Goal: Ask a question

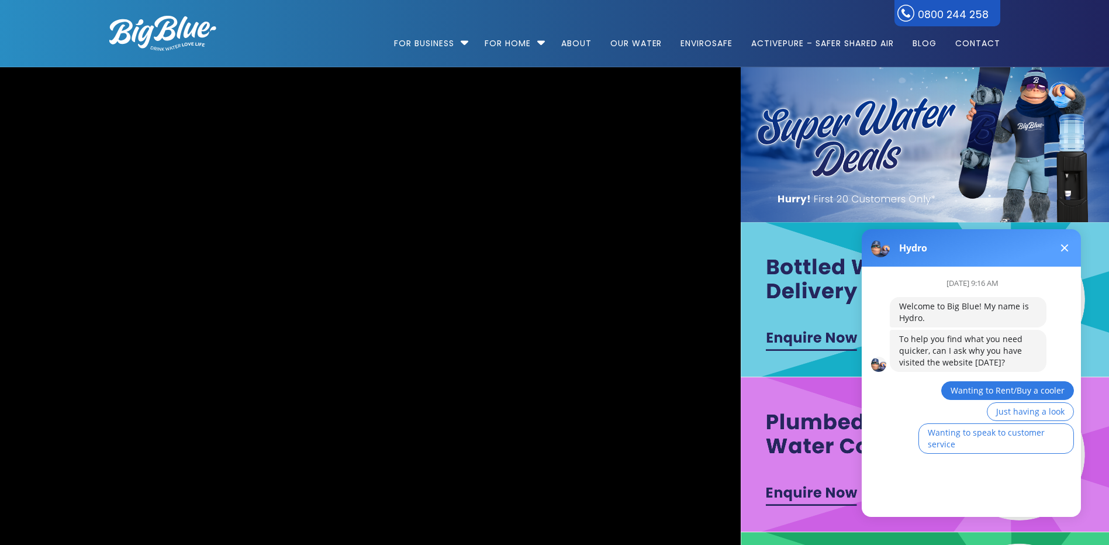
click at [1021, 386] on span "Wanting to Rent/Buy a cooler" at bounding box center [1008, 390] width 114 height 11
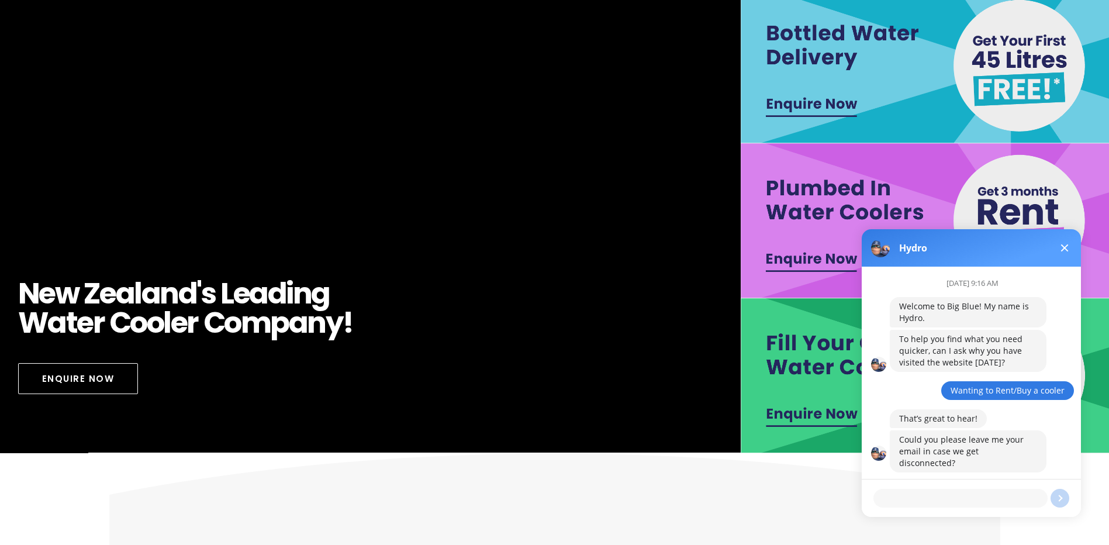
scroll to position [117, 0]
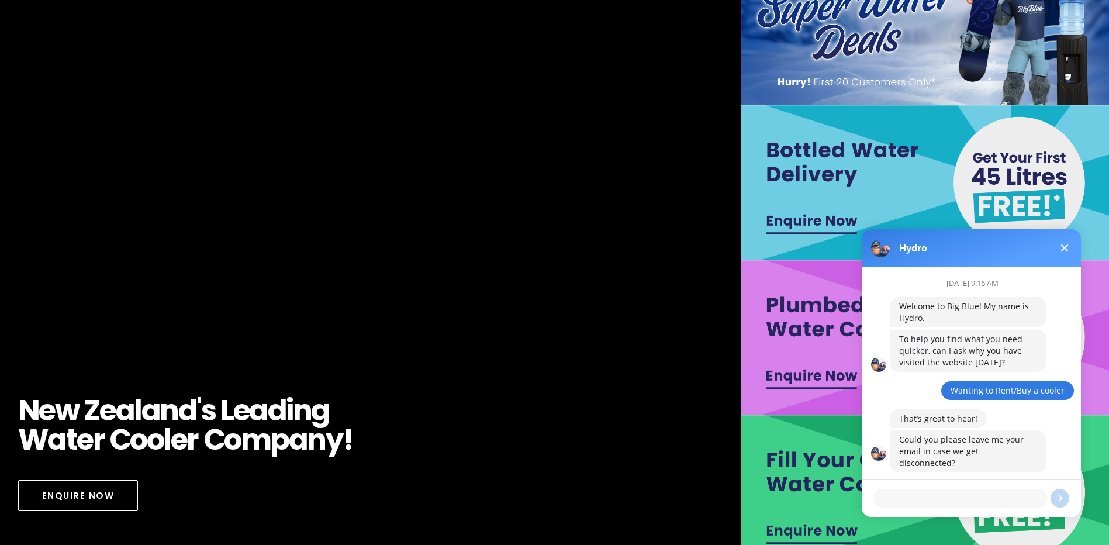
click at [959, 495] on textarea at bounding box center [960, 498] width 174 height 19
type textarea "h"
type textarea "Pipedrivetest@pipedrivetesting.com"
click at [1064, 496] on body at bounding box center [1062, 497] width 51 height 51
click at [1060, 498] on body at bounding box center [1062, 497] width 51 height 51
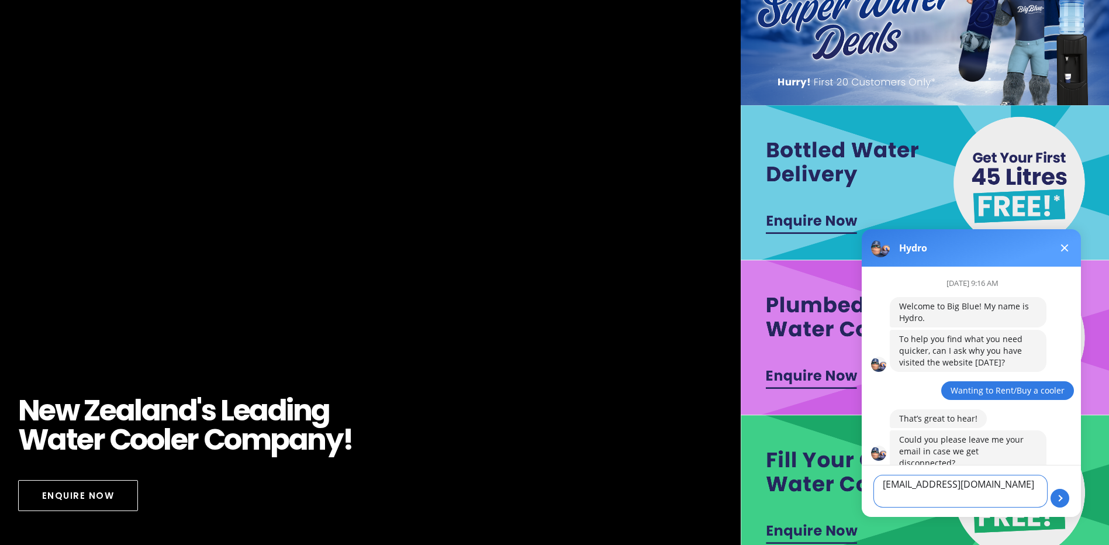
click at [1007, 494] on textarea "Pipedrivetest@pipedrivetesting.com" at bounding box center [960, 491] width 174 height 33
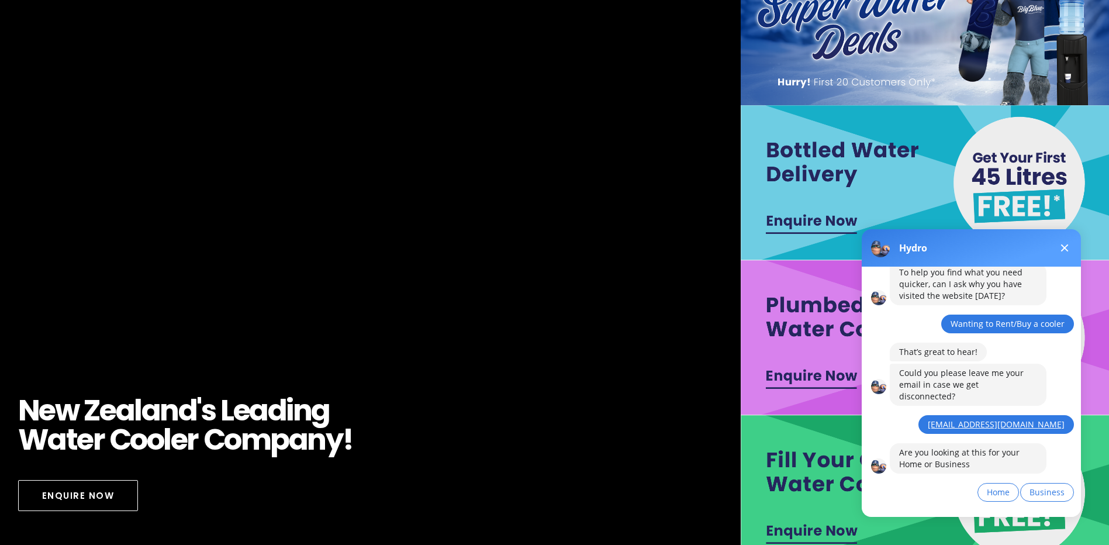
scroll to position [70, 0]
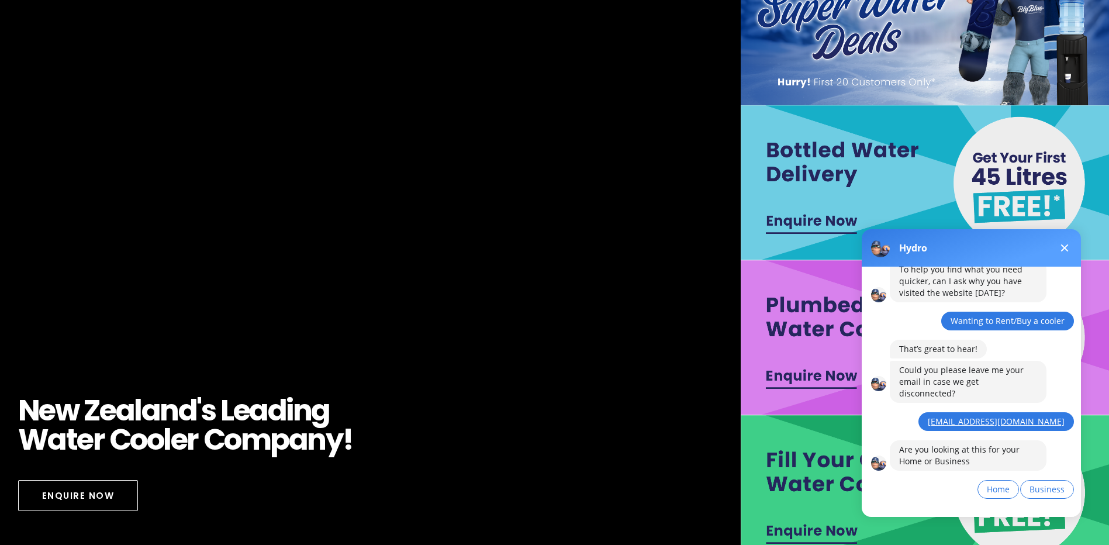
click at [1049, 482] on body at bounding box center [1062, 497] width 51 height 51
click at [1048, 476] on body at bounding box center [1062, 497] width 51 height 51
drag, startPoint x: 1051, startPoint y: 476, endPoint x: 1162, endPoint y: 741, distance: 287.2
click at [1051, 476] on body at bounding box center [1062, 497] width 51 height 51
click at [1058, 472] on html at bounding box center [1062, 498] width 61 height 61
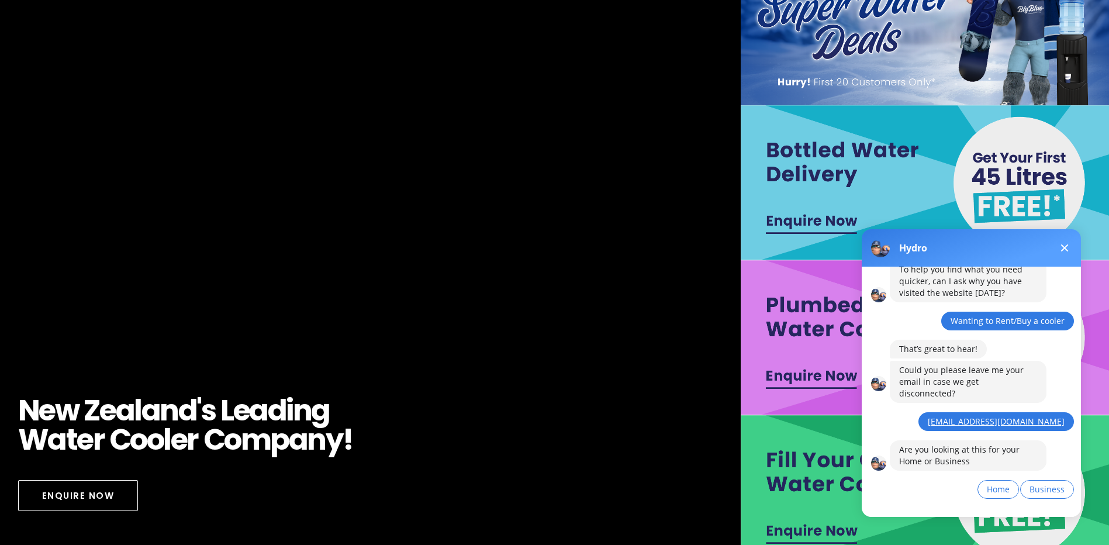
click at [1057, 481] on body at bounding box center [1062, 497] width 51 height 51
drag, startPoint x: 1057, startPoint y: 481, endPoint x: 1032, endPoint y: 484, distance: 25.3
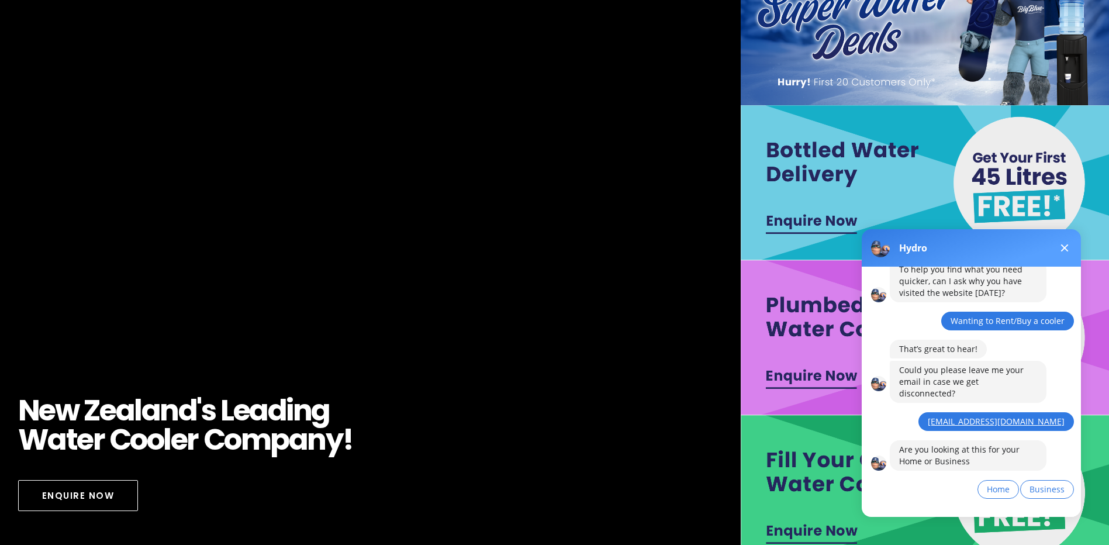
click at [1056, 481] on body at bounding box center [1062, 497] width 51 height 51
click at [1053, 498] on body at bounding box center [1062, 497] width 51 height 51
click at [1032, 478] on html at bounding box center [1062, 498] width 61 height 61
click at [1048, 482] on body at bounding box center [1062, 497] width 51 height 51
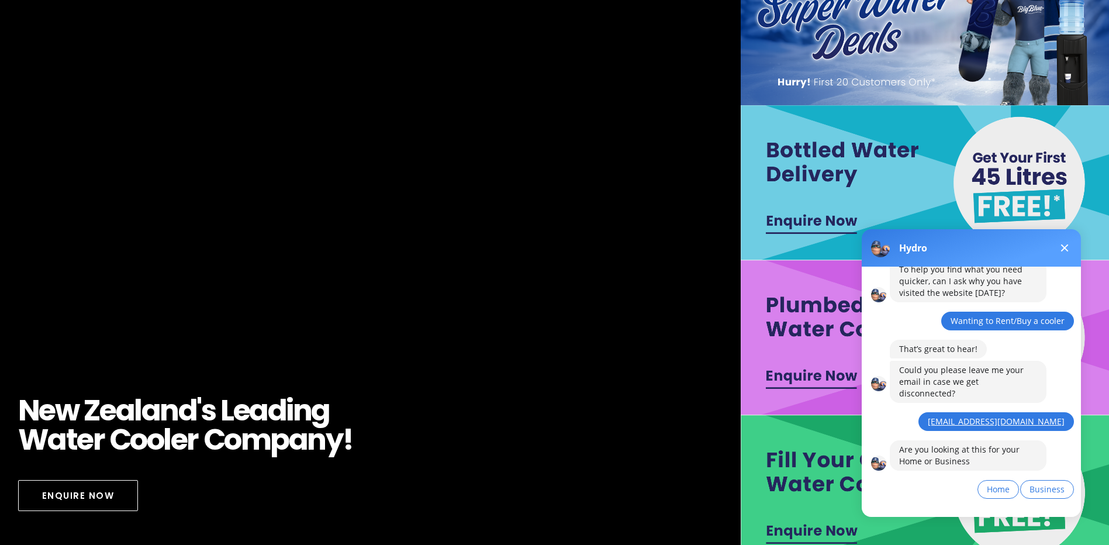
click at [1048, 482] on body at bounding box center [1062, 497] width 51 height 51
drag, startPoint x: 1232, startPoint y: 714, endPoint x: 1055, endPoint y: 477, distance: 295.7
click at [1055, 477] on body at bounding box center [1062, 497] width 51 height 51
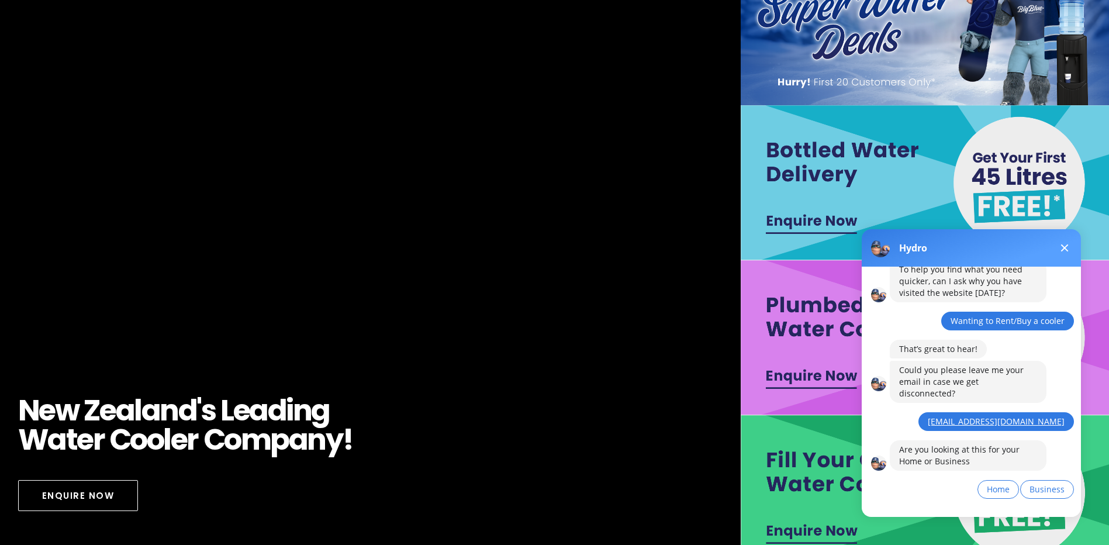
click at [1055, 477] on body at bounding box center [1062, 497] width 51 height 51
click at [1024, 481] on button "Business" at bounding box center [1047, 489] width 54 height 19
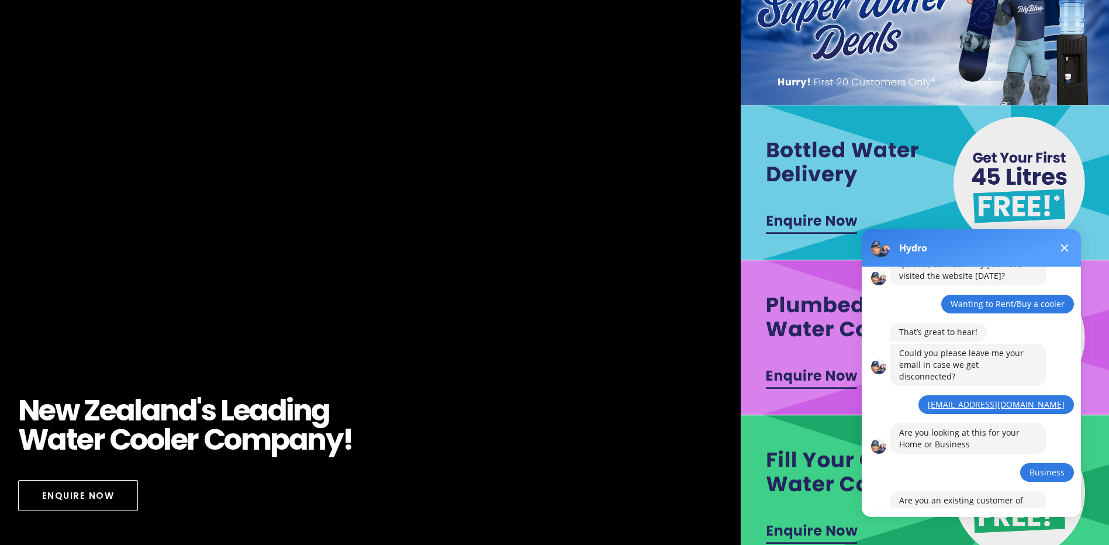
scroll to position [137, 0]
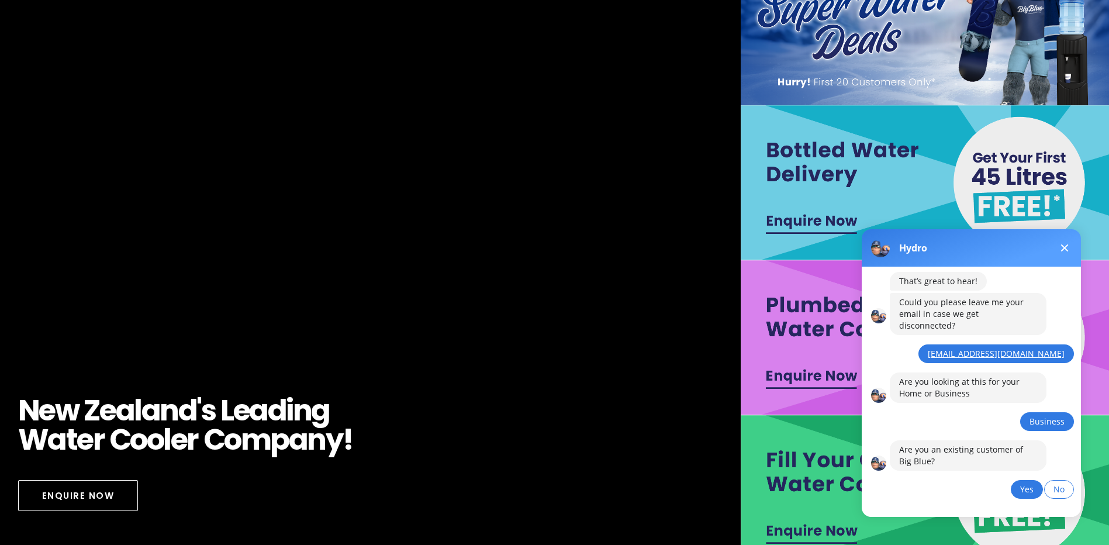
click at [1018, 482] on button "Yes" at bounding box center [1027, 489] width 32 height 19
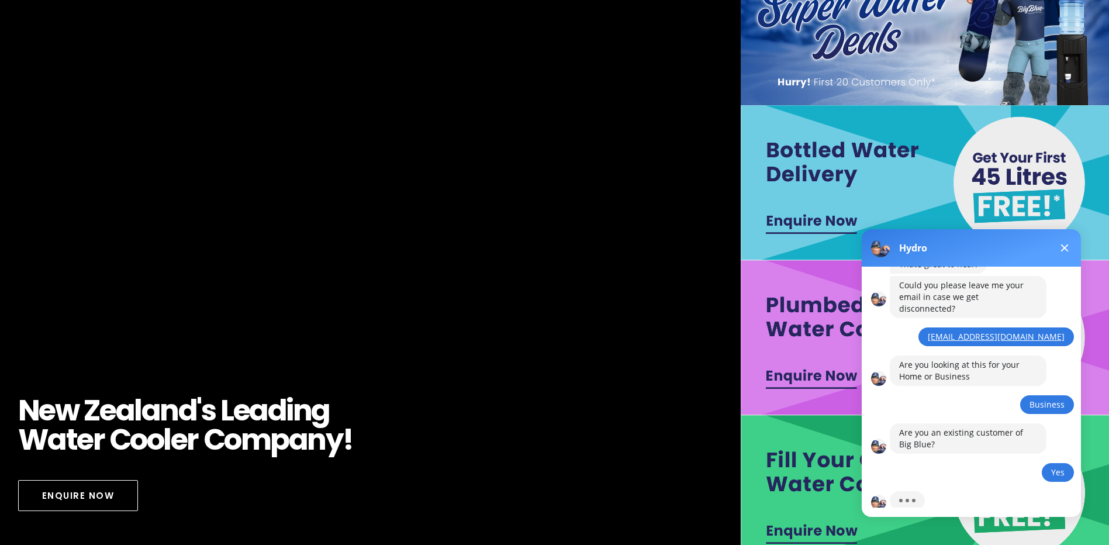
scroll to position [183, 0]
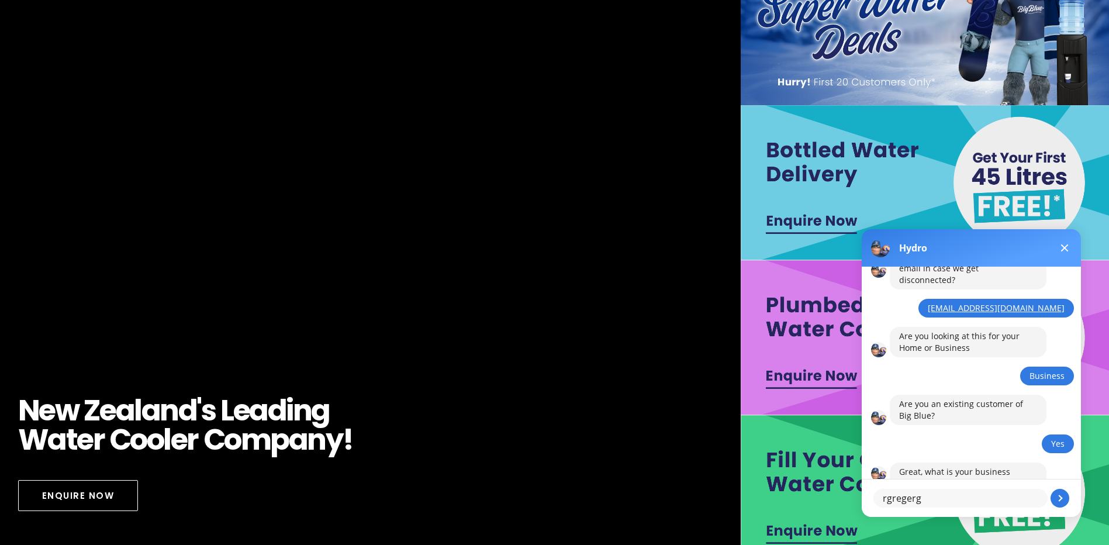
type textarea "rgregerg"
click at [1063, 495] on body at bounding box center [1062, 497] width 51 height 51
click at [1056, 499] on body at bounding box center [1062, 497] width 51 height 51
click at [1061, 502] on body at bounding box center [1062, 497] width 51 height 51
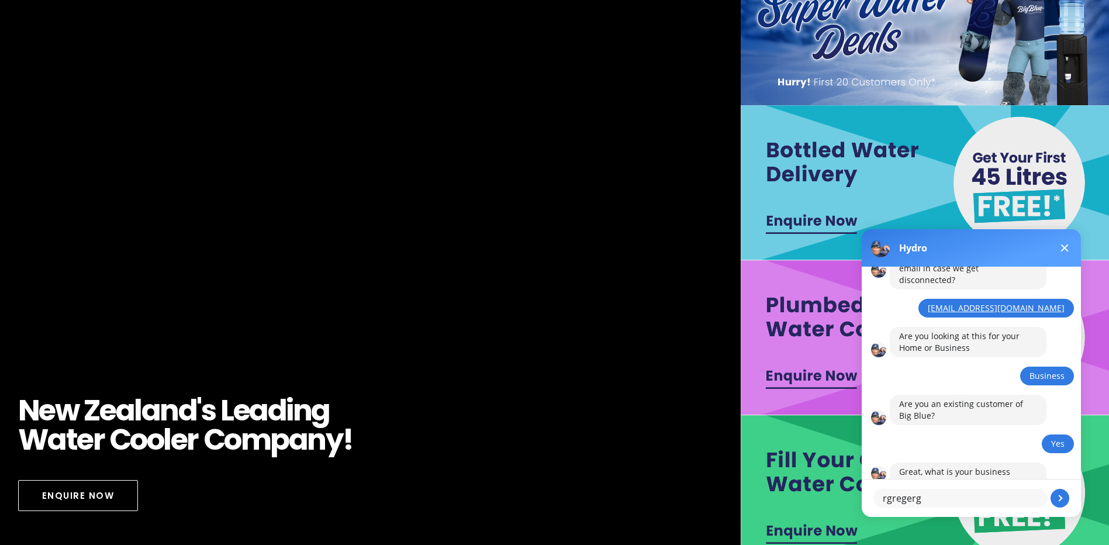
drag, startPoint x: 1061, startPoint y: 502, endPoint x: 1040, endPoint y: 505, distance: 21.2
click at [1059, 501] on body at bounding box center [1062, 497] width 51 height 51
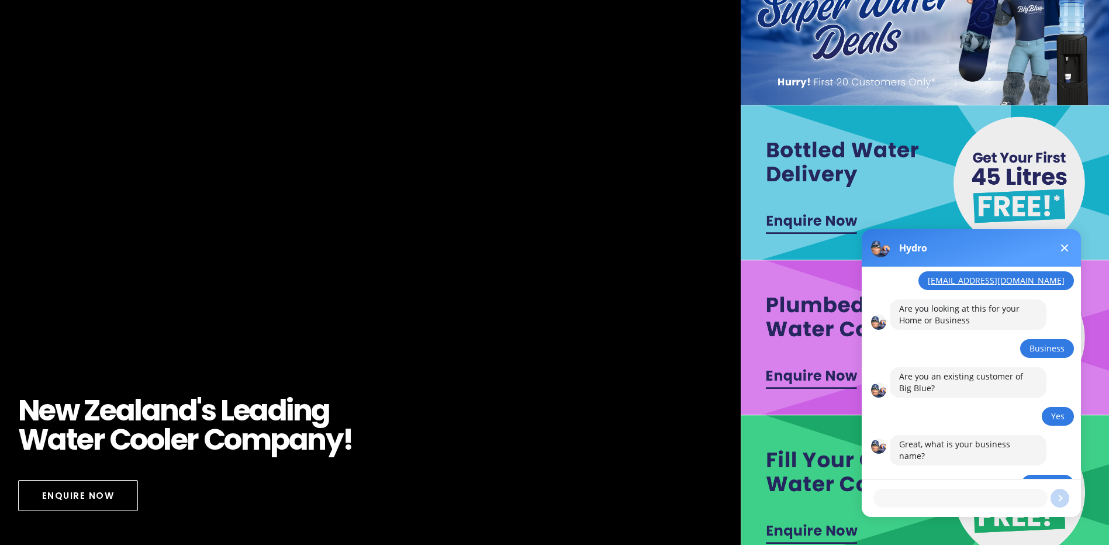
scroll to position [251, 0]
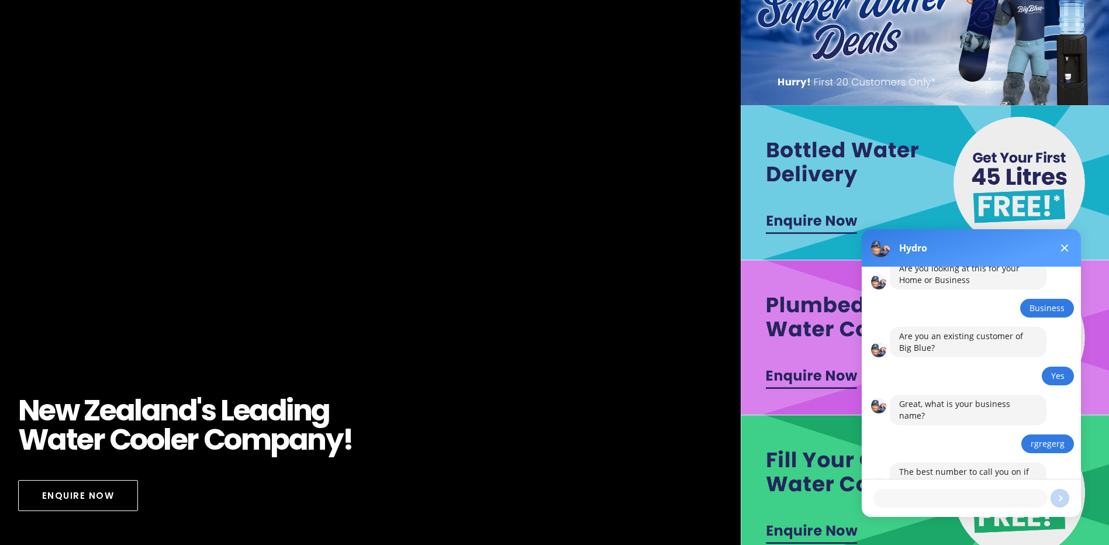
click at [942, 495] on textarea at bounding box center [960, 498] width 174 height 19
type textarea "02052020202"
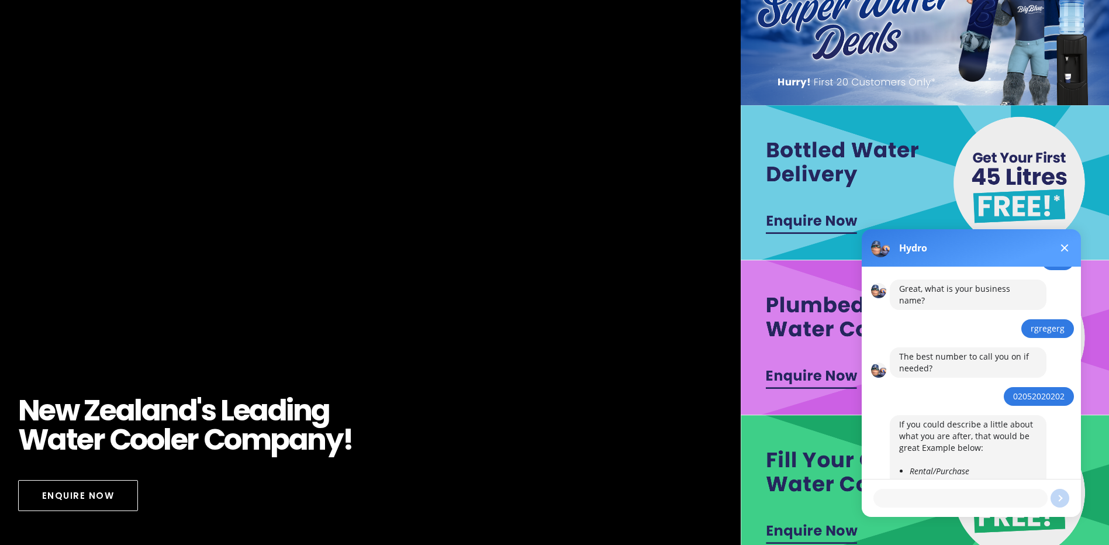
scroll to position [389, 0]
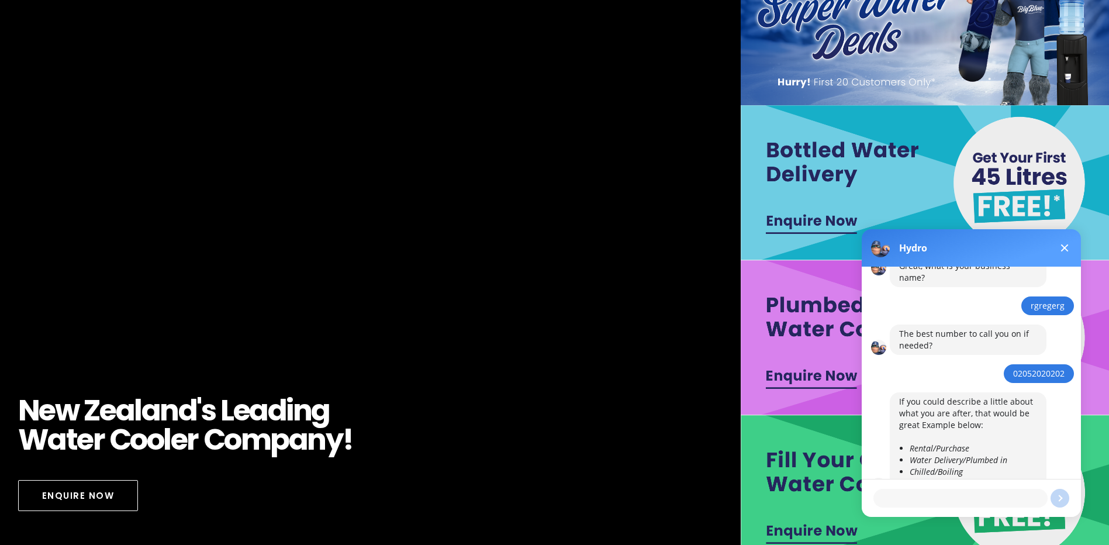
click at [979, 502] on textarea at bounding box center [960, 498] width 174 height 19
type textarea "rgregrgrgregreg"
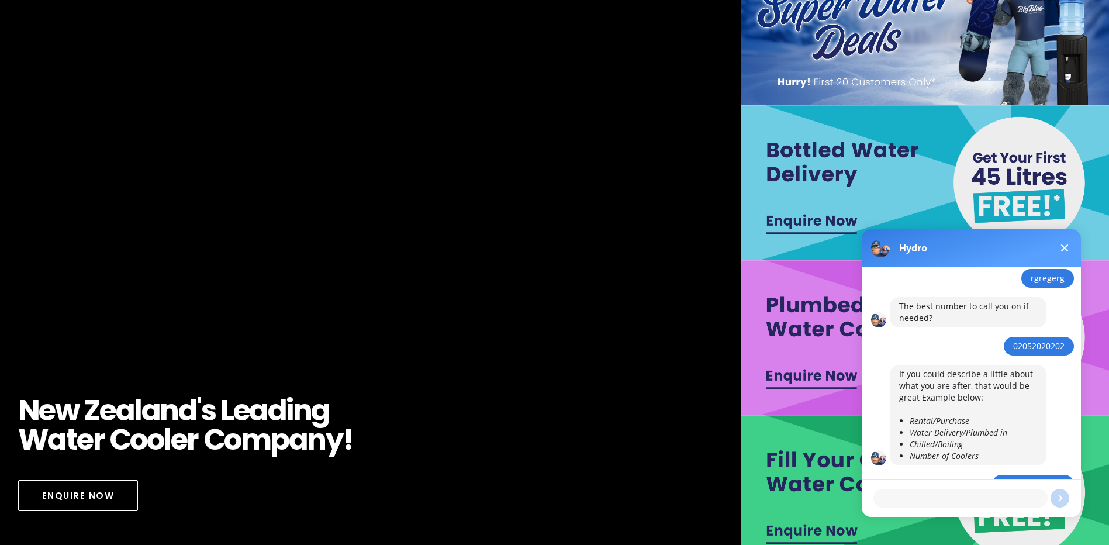
scroll to position [457, 0]
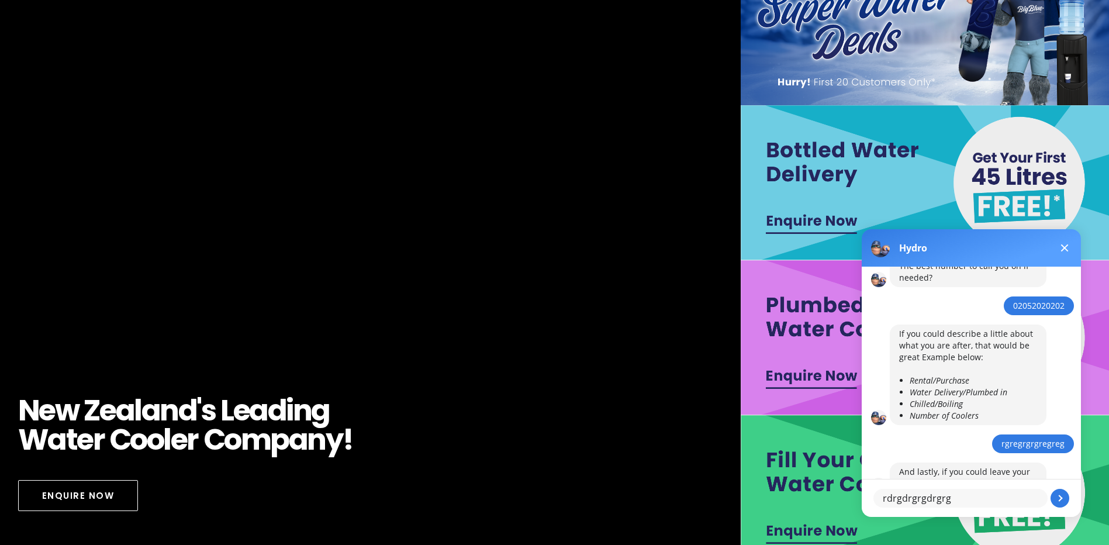
type textarea "rdrgdrgrgdrgrgd"
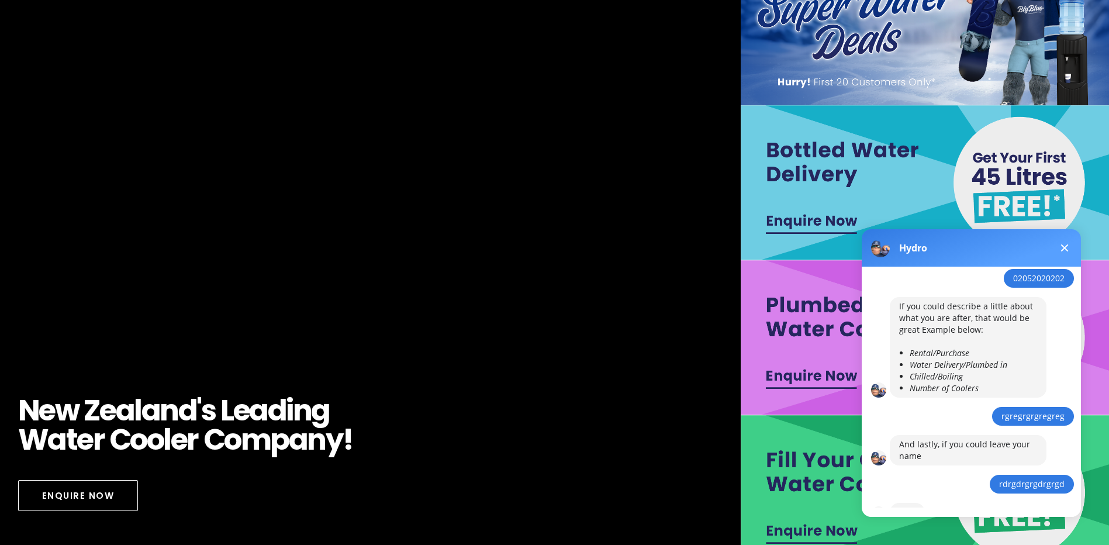
scroll to position [527, 0]
